Goal: Task Accomplishment & Management: Complete application form

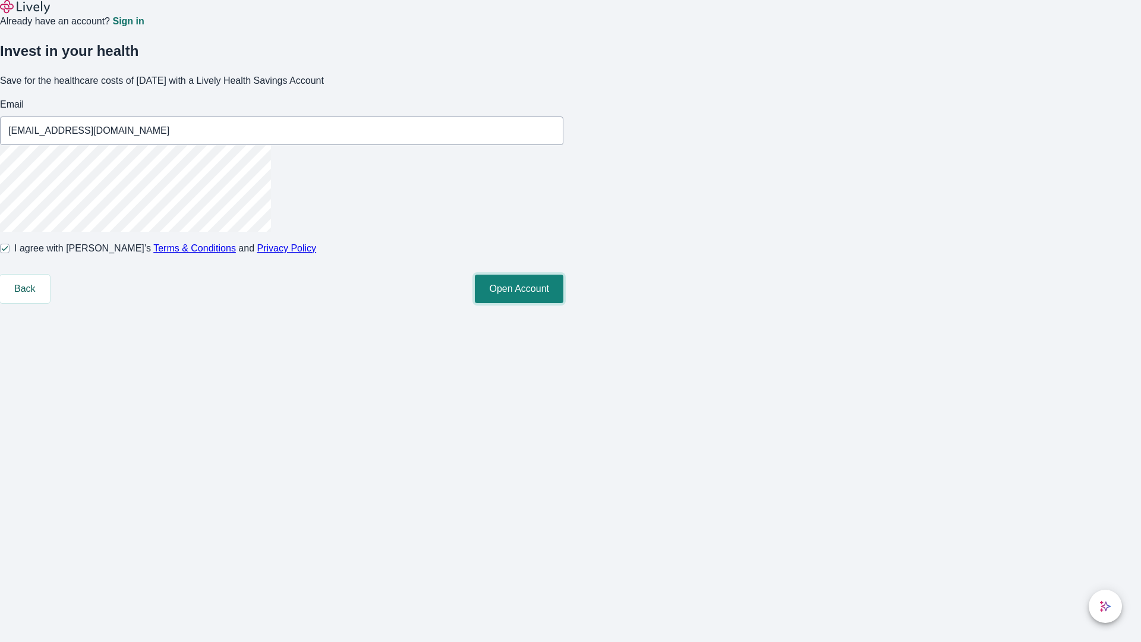
click at [564, 303] on button "Open Account" at bounding box center [519, 289] width 89 height 29
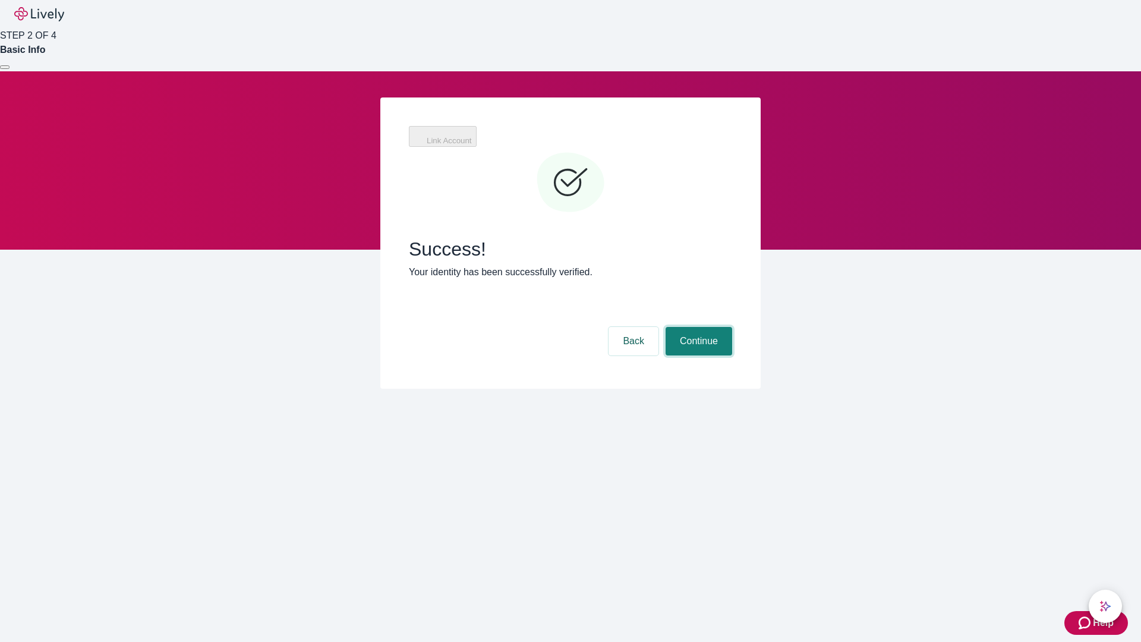
click at [697, 327] on button "Continue" at bounding box center [699, 341] width 67 height 29
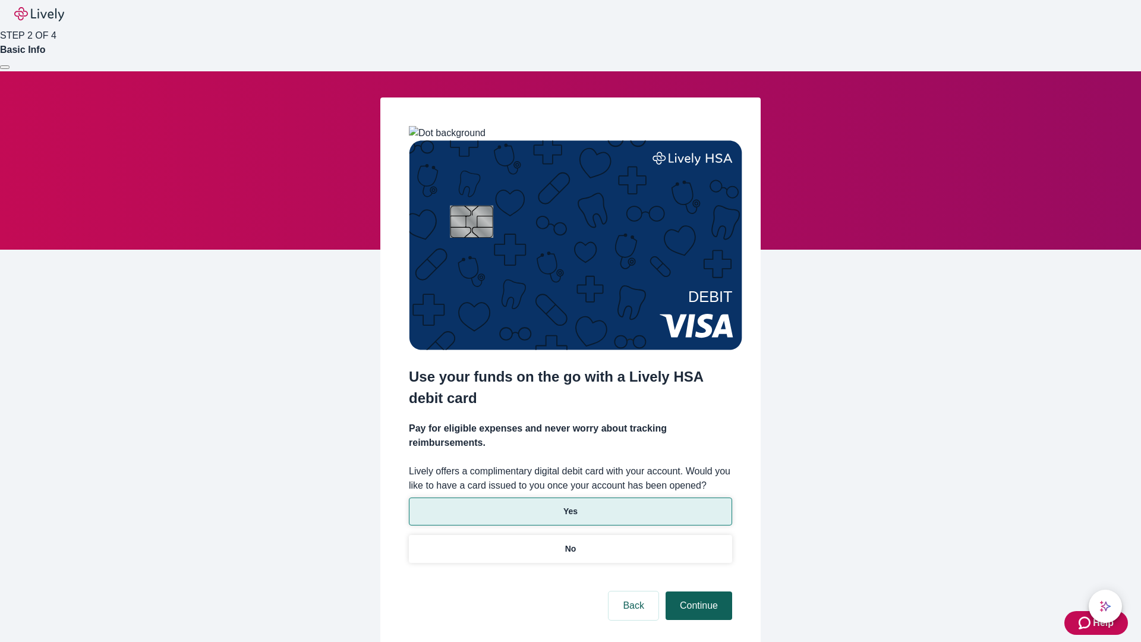
click at [570, 505] on p "Yes" at bounding box center [571, 511] width 14 height 12
click at [697, 592] on button "Continue" at bounding box center [699, 606] width 67 height 29
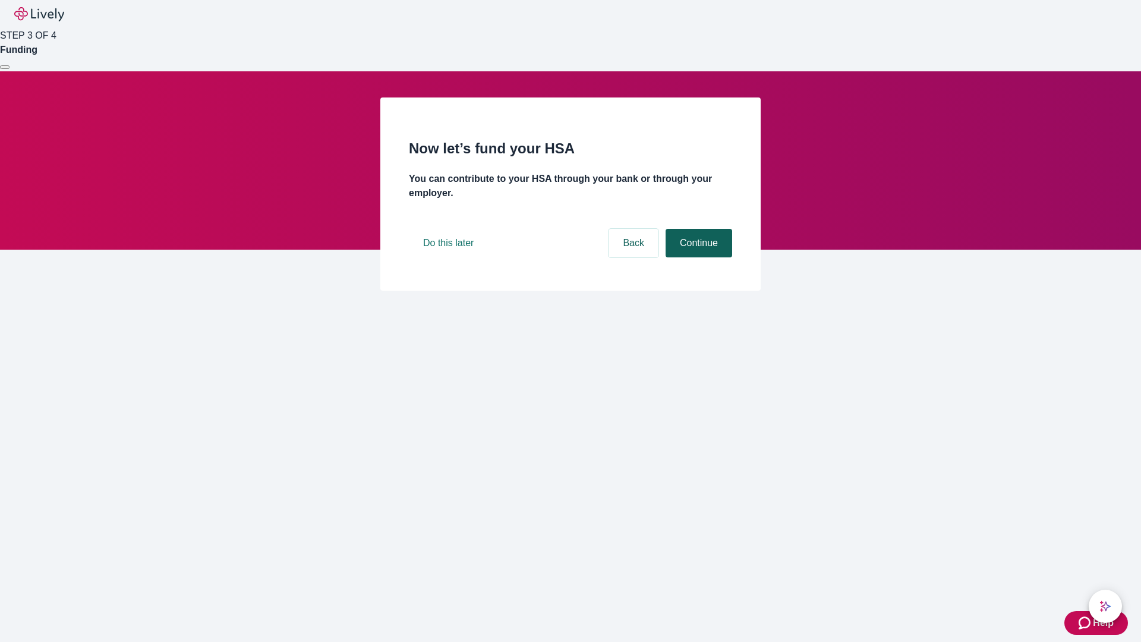
click at [697, 257] on button "Continue" at bounding box center [699, 243] width 67 height 29
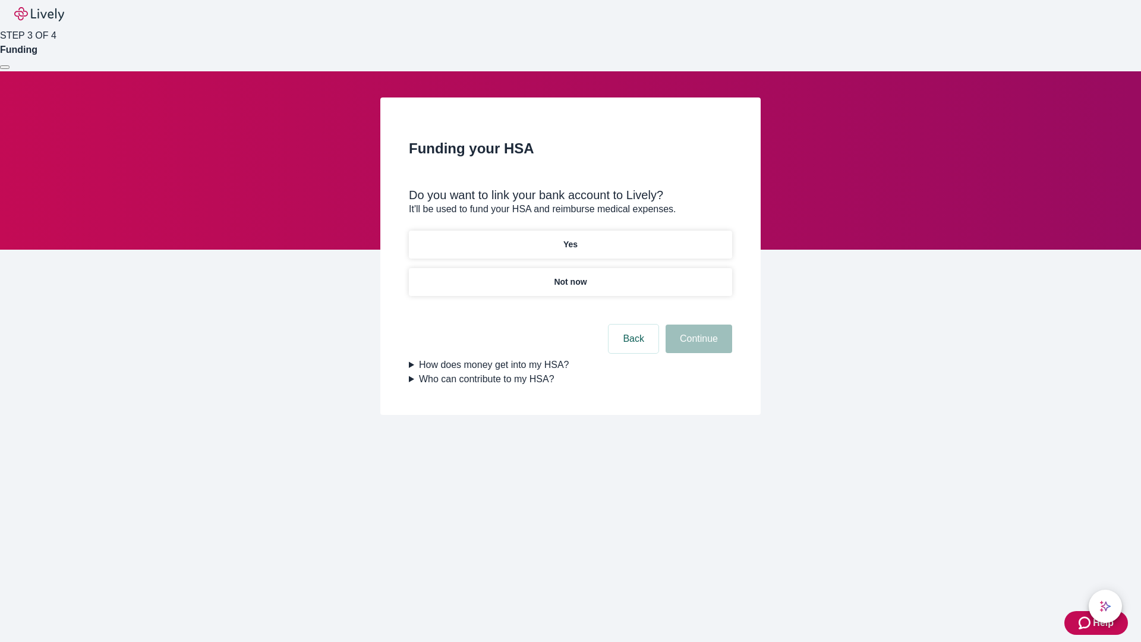
click at [570, 276] on p "Not now" at bounding box center [570, 282] width 33 height 12
click at [697, 346] on button "Continue" at bounding box center [699, 339] width 67 height 29
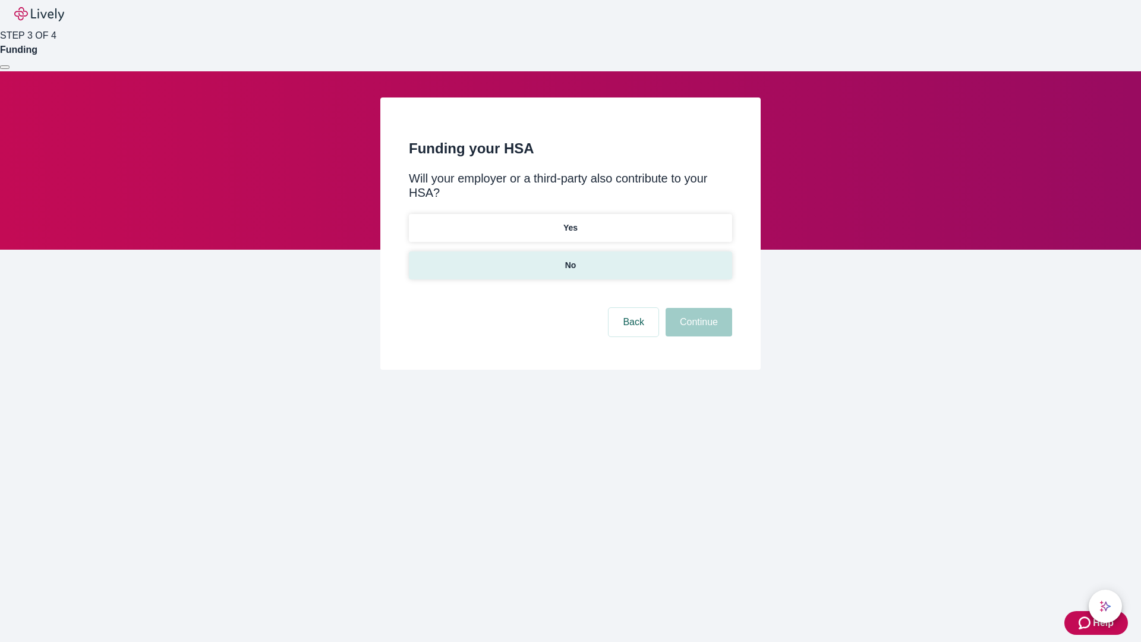
click at [570, 259] on p "No" at bounding box center [570, 265] width 11 height 12
click at [697, 308] on button "Continue" at bounding box center [699, 322] width 67 height 29
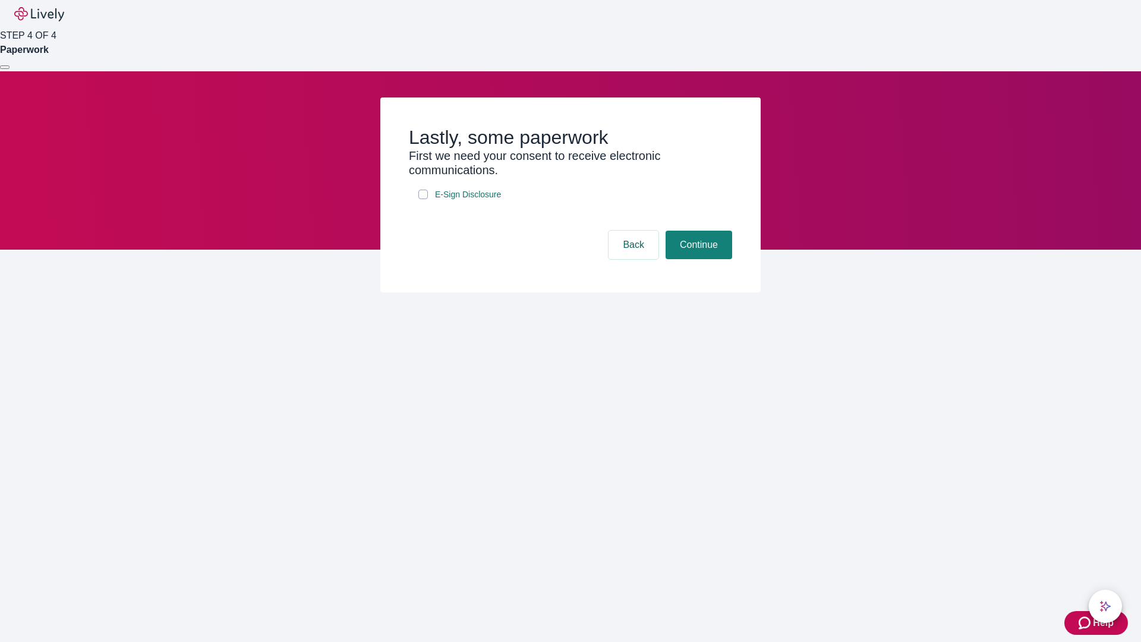
click at [423, 199] on input "E-Sign Disclosure" at bounding box center [424, 195] width 10 height 10
checkbox input "true"
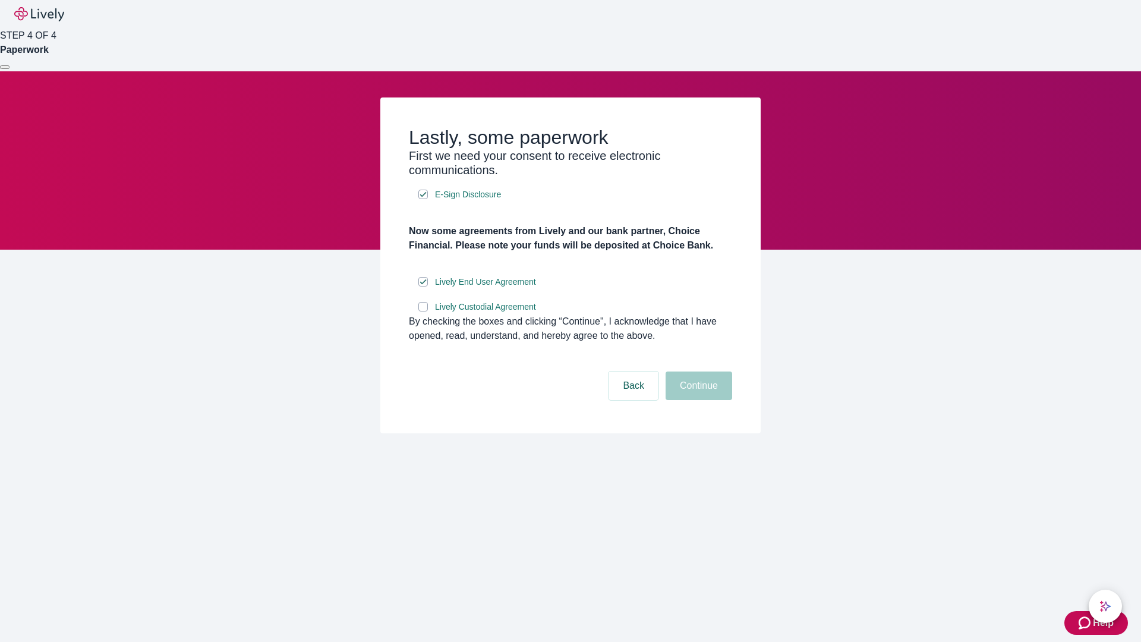
click at [423, 312] on input "Lively Custodial Agreement" at bounding box center [424, 307] width 10 height 10
checkbox input "true"
click at [697, 400] on button "Continue" at bounding box center [699, 386] width 67 height 29
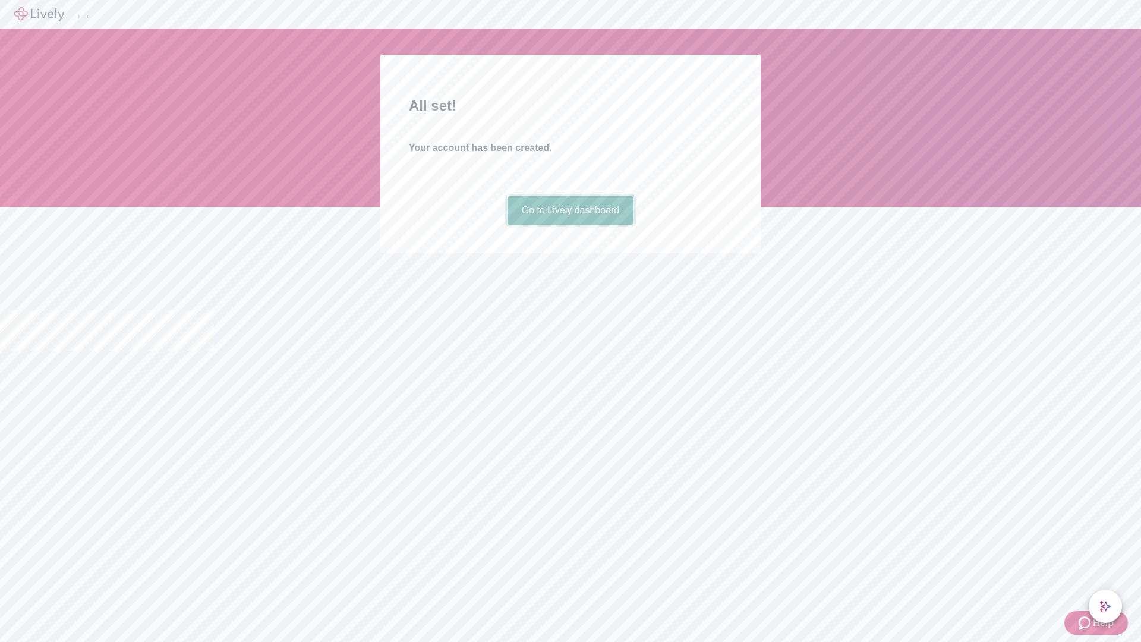
click at [570, 225] on link "Go to Lively dashboard" at bounding box center [571, 210] width 127 height 29
